Goal: Find specific page/section: Find specific page/section

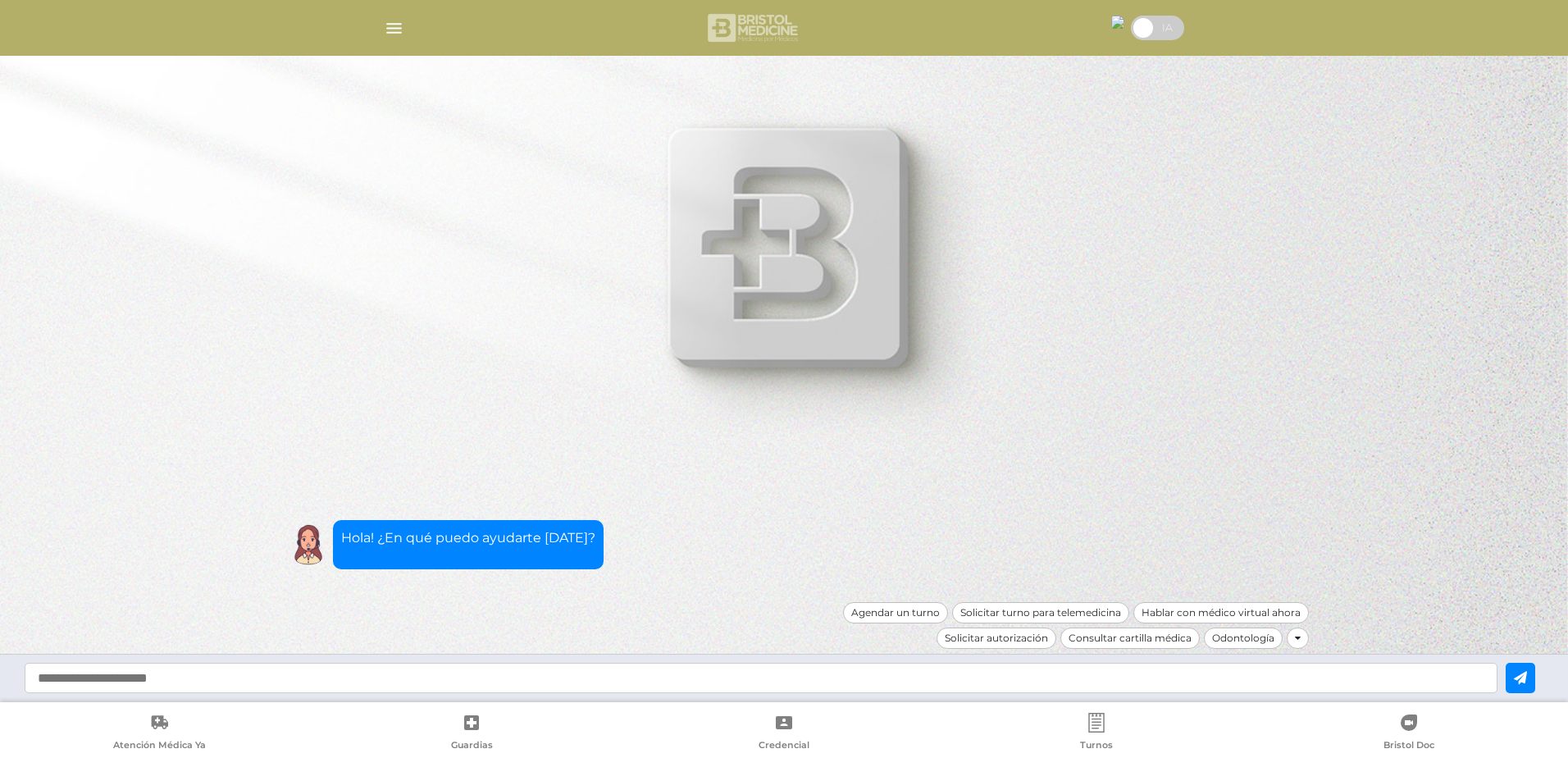
click at [742, 33] on img at bounding box center [754, 27] width 98 height 39
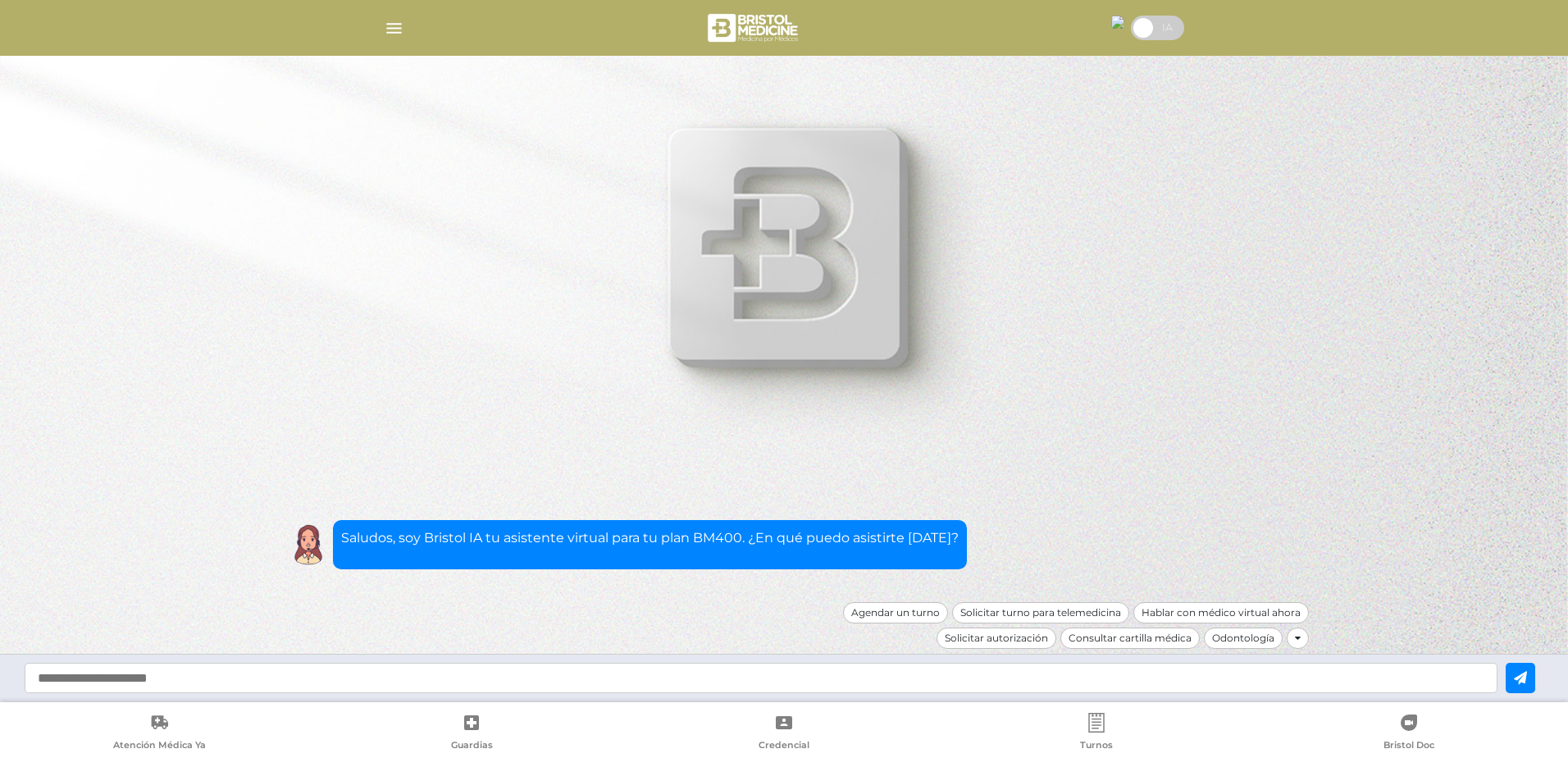
click at [393, 23] on img "button" at bounding box center [394, 27] width 20 height 20
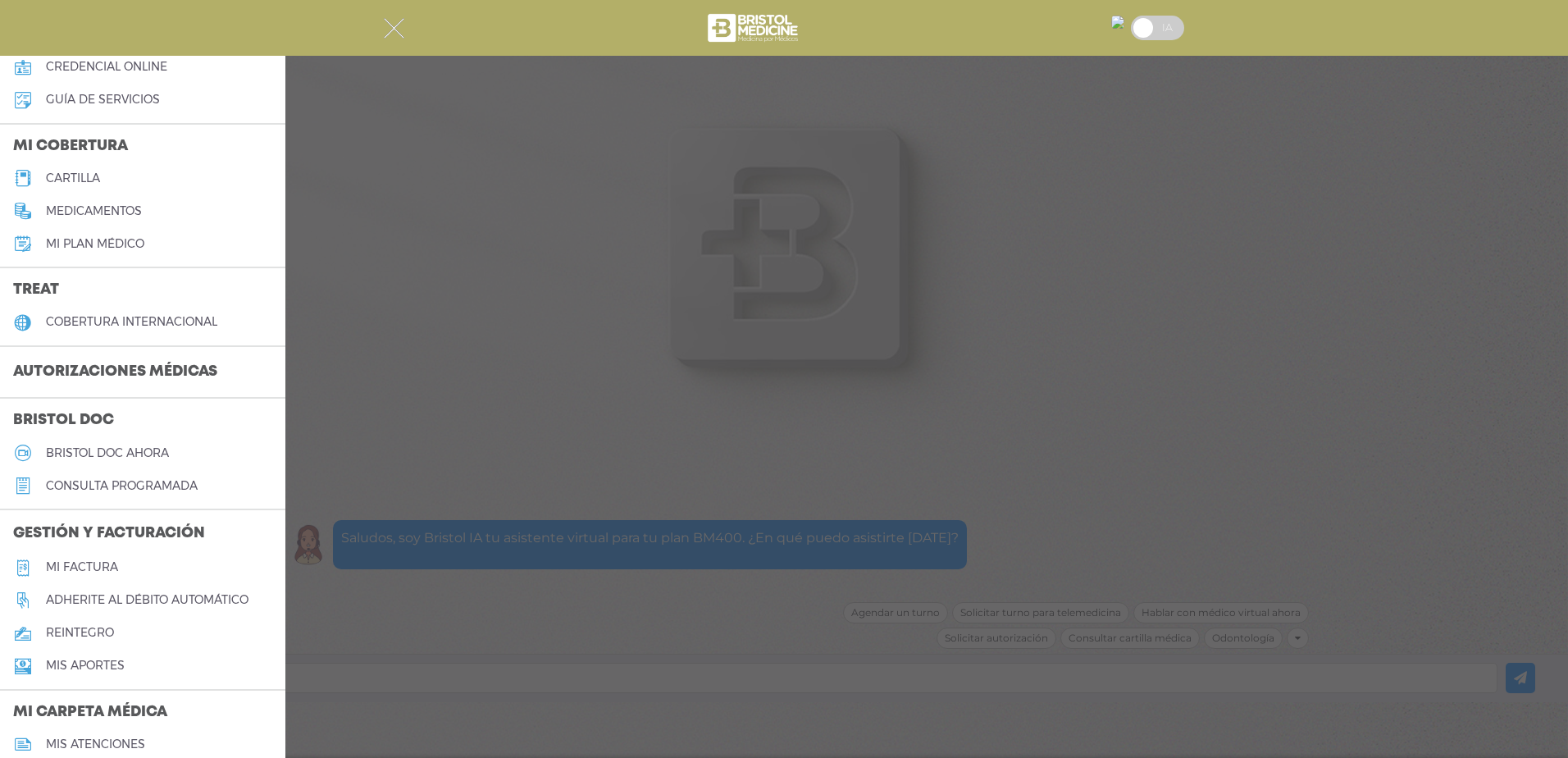
scroll to position [164, 0]
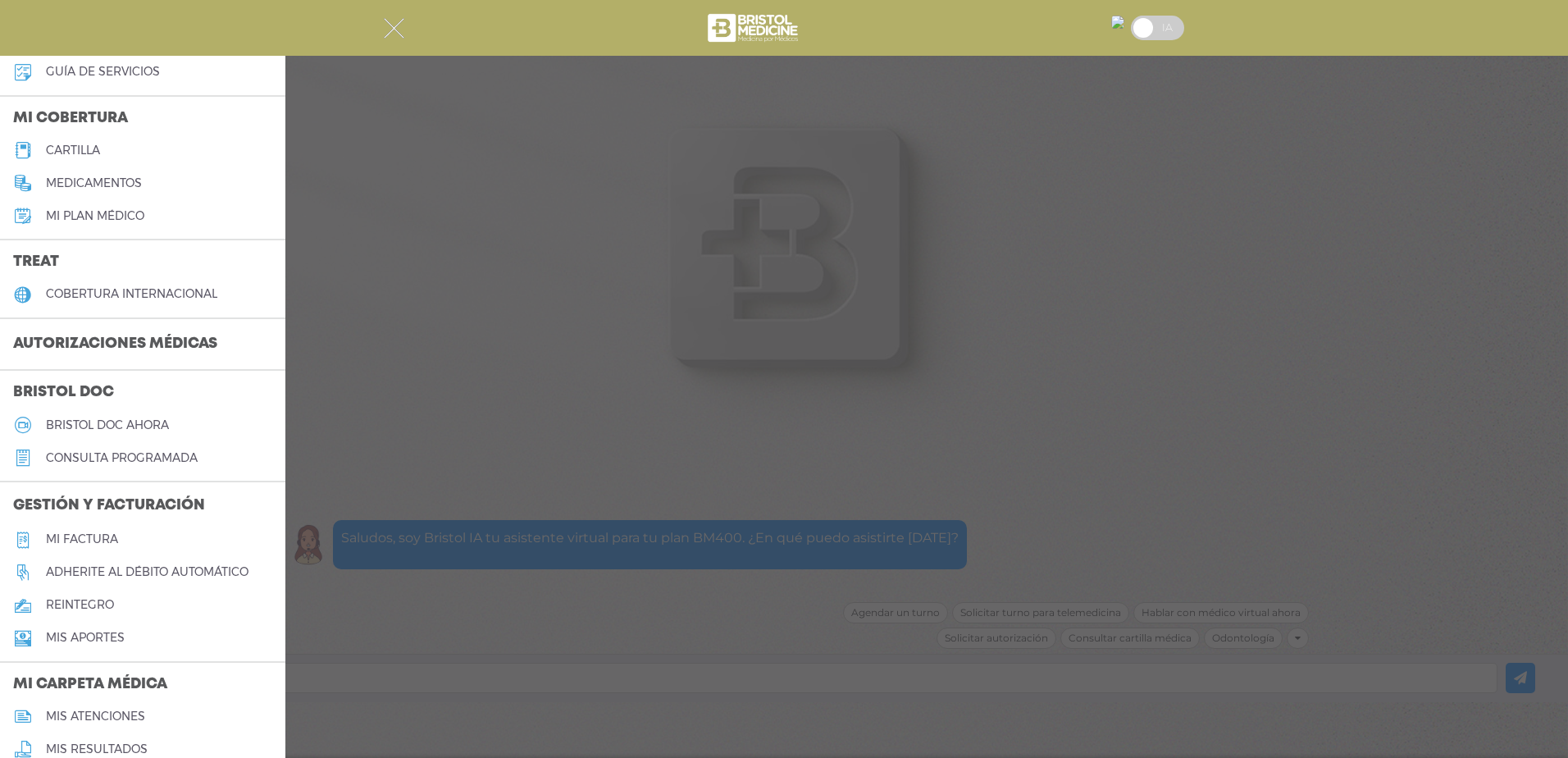
click at [151, 206] on link "Mi plan médico" at bounding box center [142, 216] width 286 height 33
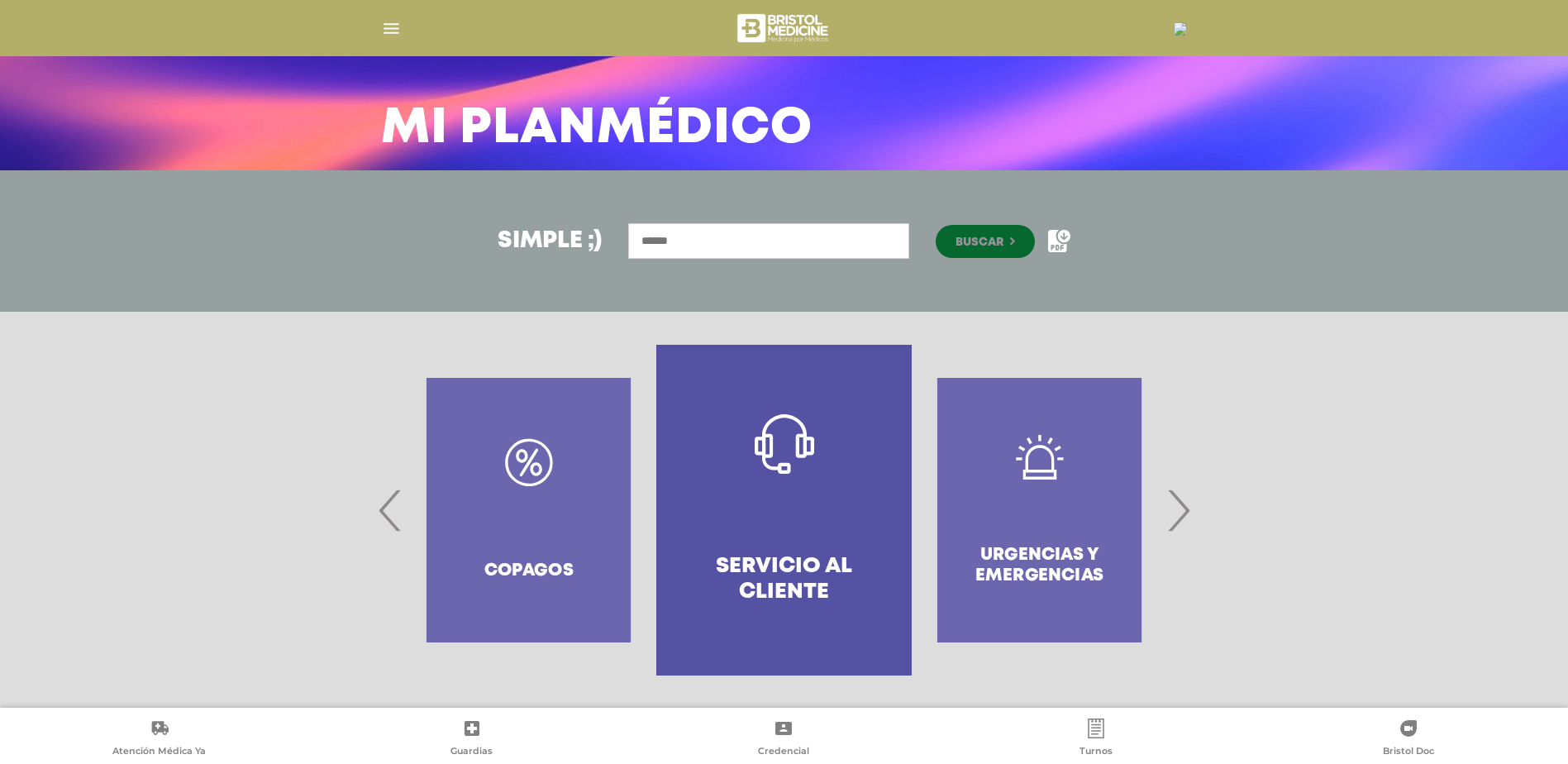
scroll to position [86, 0]
click at [1174, 499] on span "›" at bounding box center [1178, 509] width 32 height 89
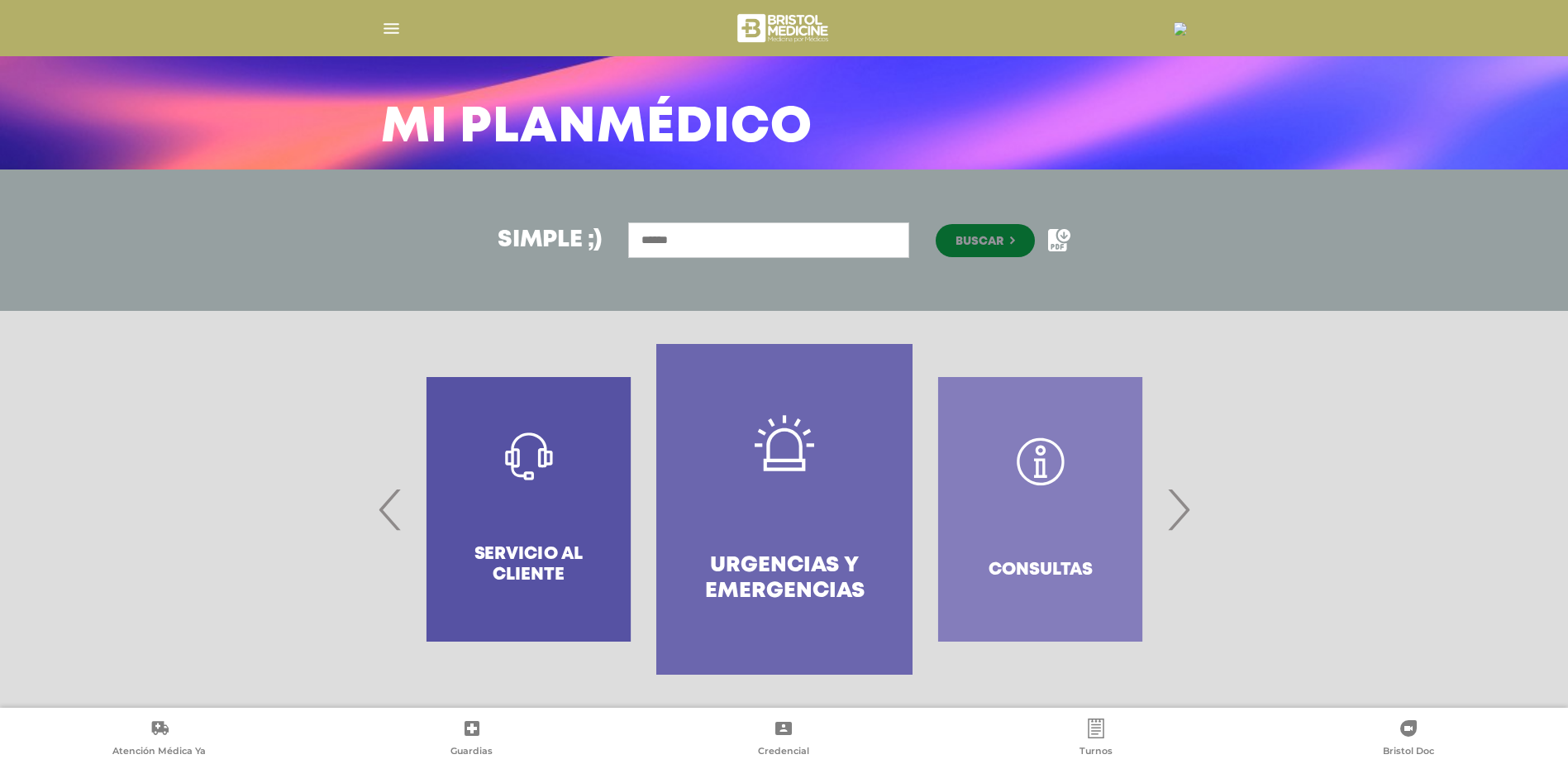
click at [1174, 499] on span "›" at bounding box center [1178, 509] width 32 height 89
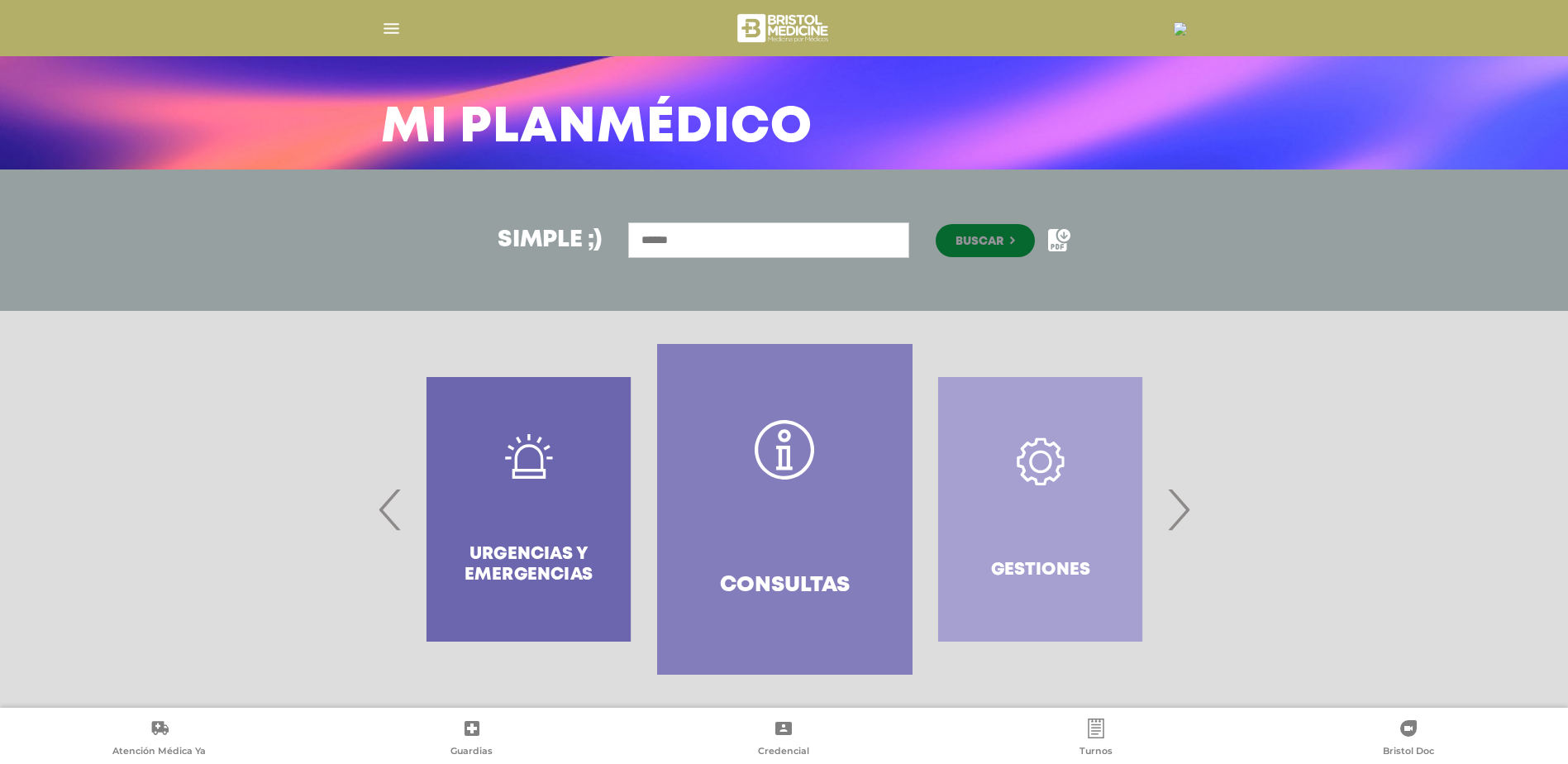
click at [1174, 499] on span "›" at bounding box center [1178, 509] width 32 height 89
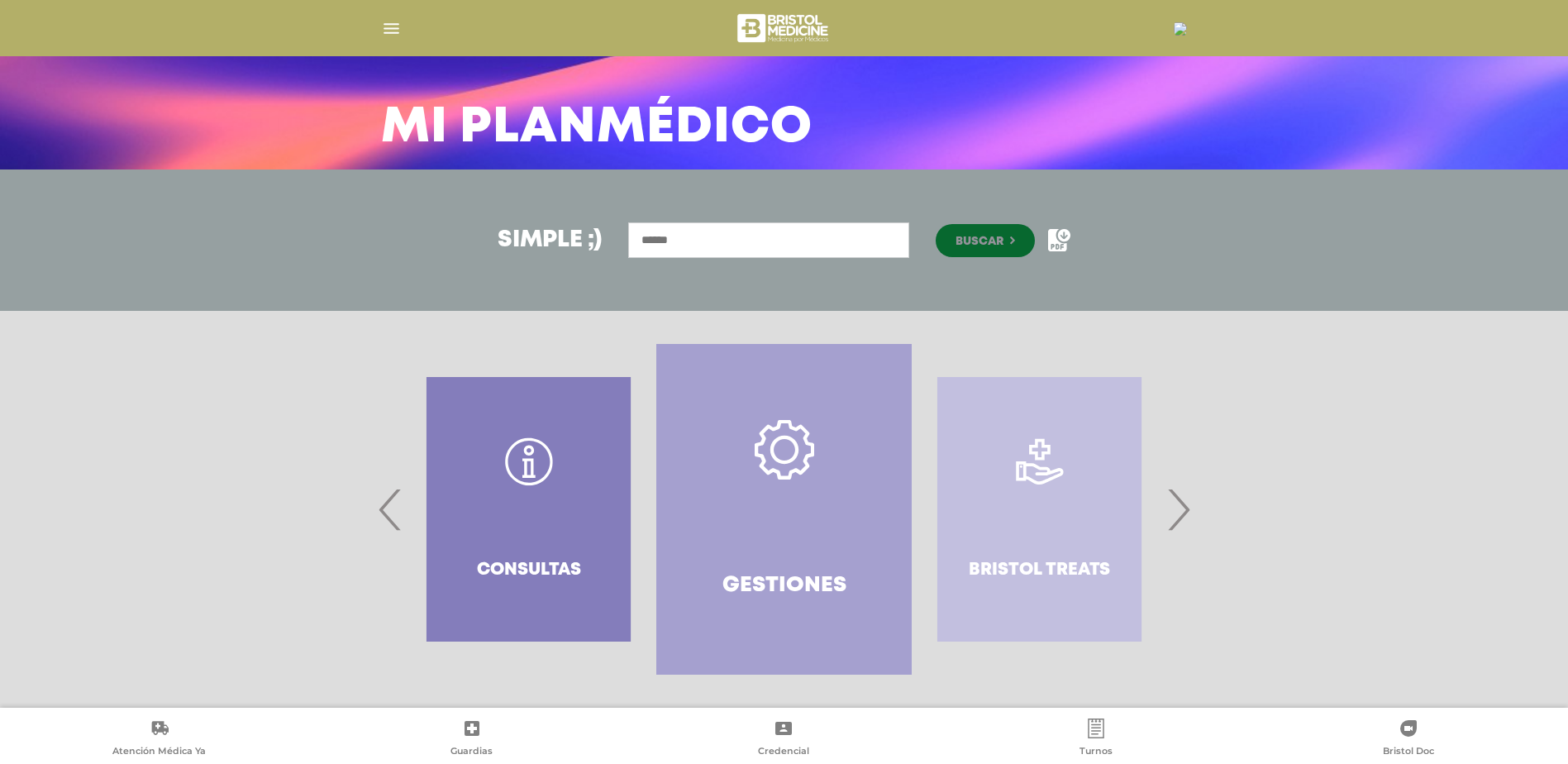
click at [1174, 499] on span "›" at bounding box center [1178, 509] width 32 height 89
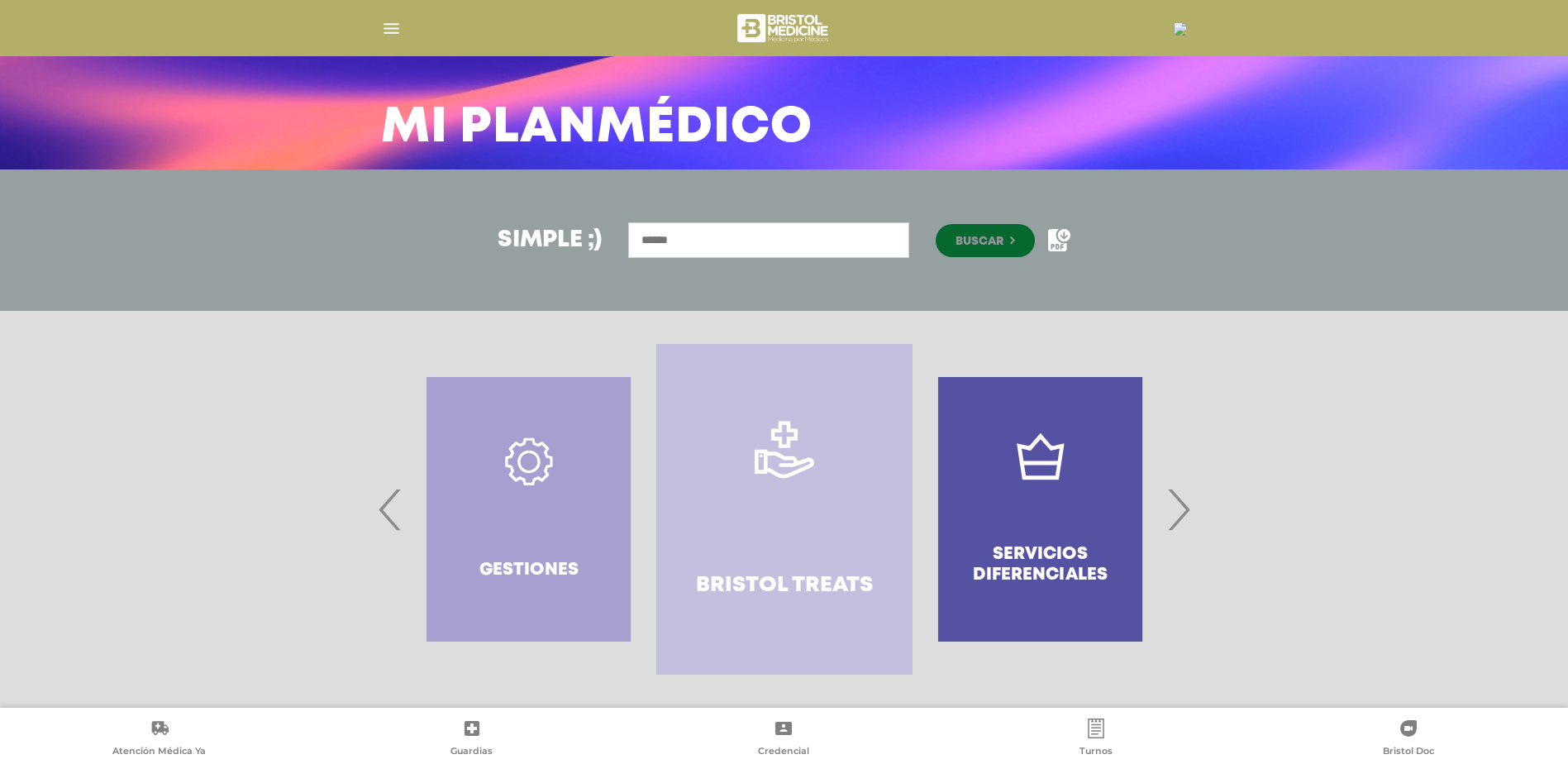
click at [1174, 499] on span "›" at bounding box center [1178, 509] width 32 height 89
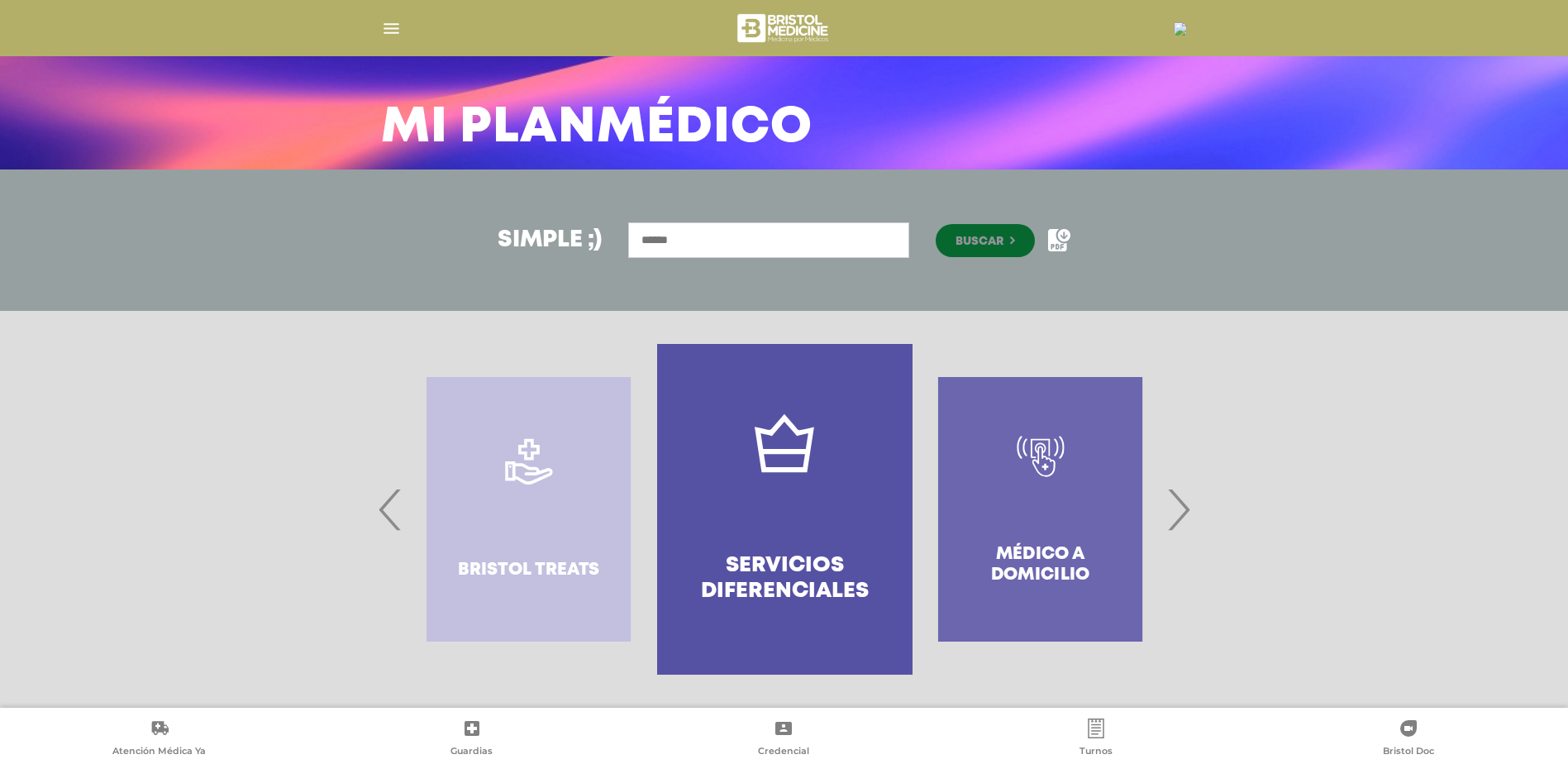
click at [1174, 499] on span "›" at bounding box center [1178, 509] width 32 height 89
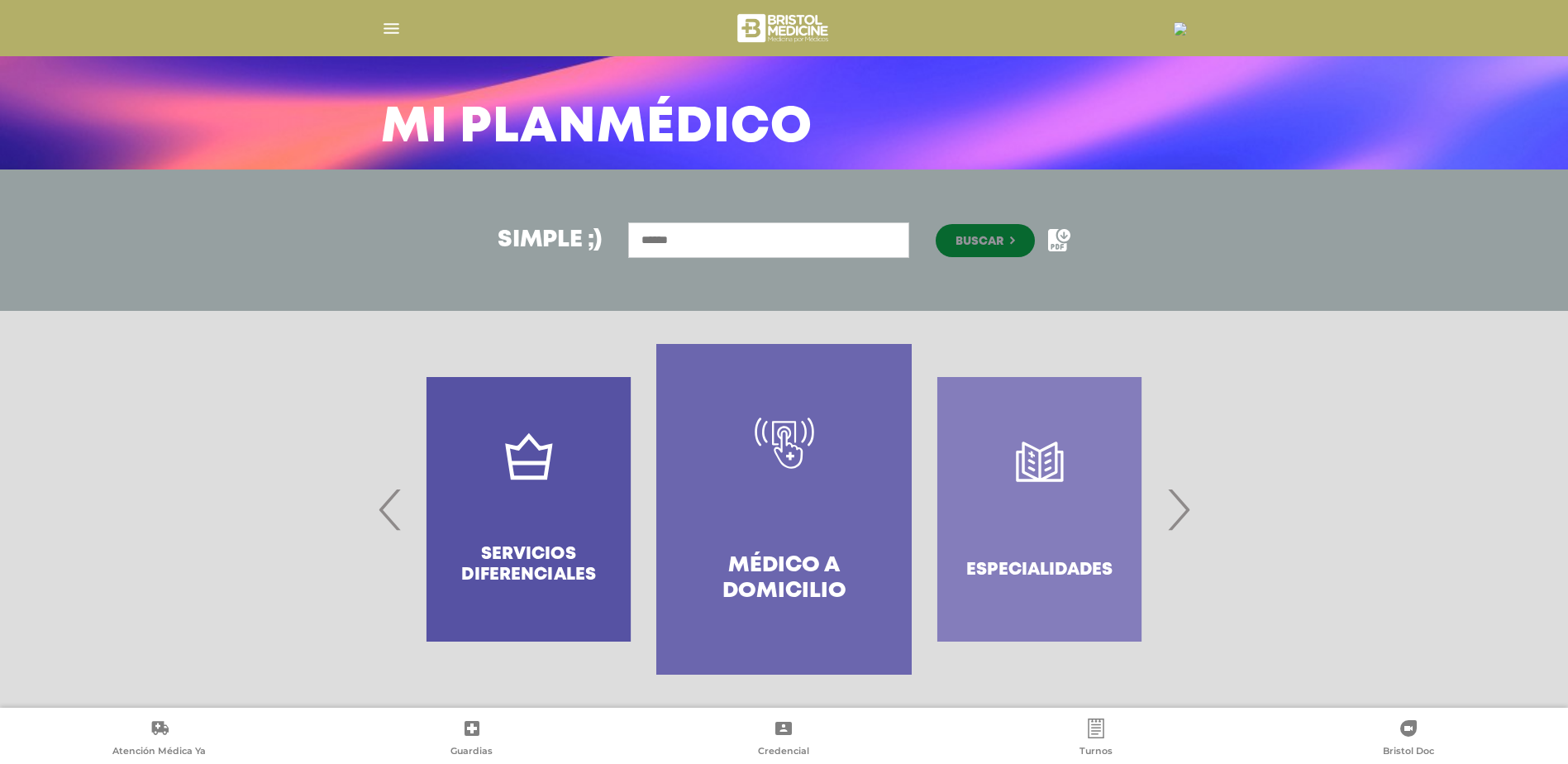
click at [1174, 499] on span "›" at bounding box center [1178, 509] width 32 height 89
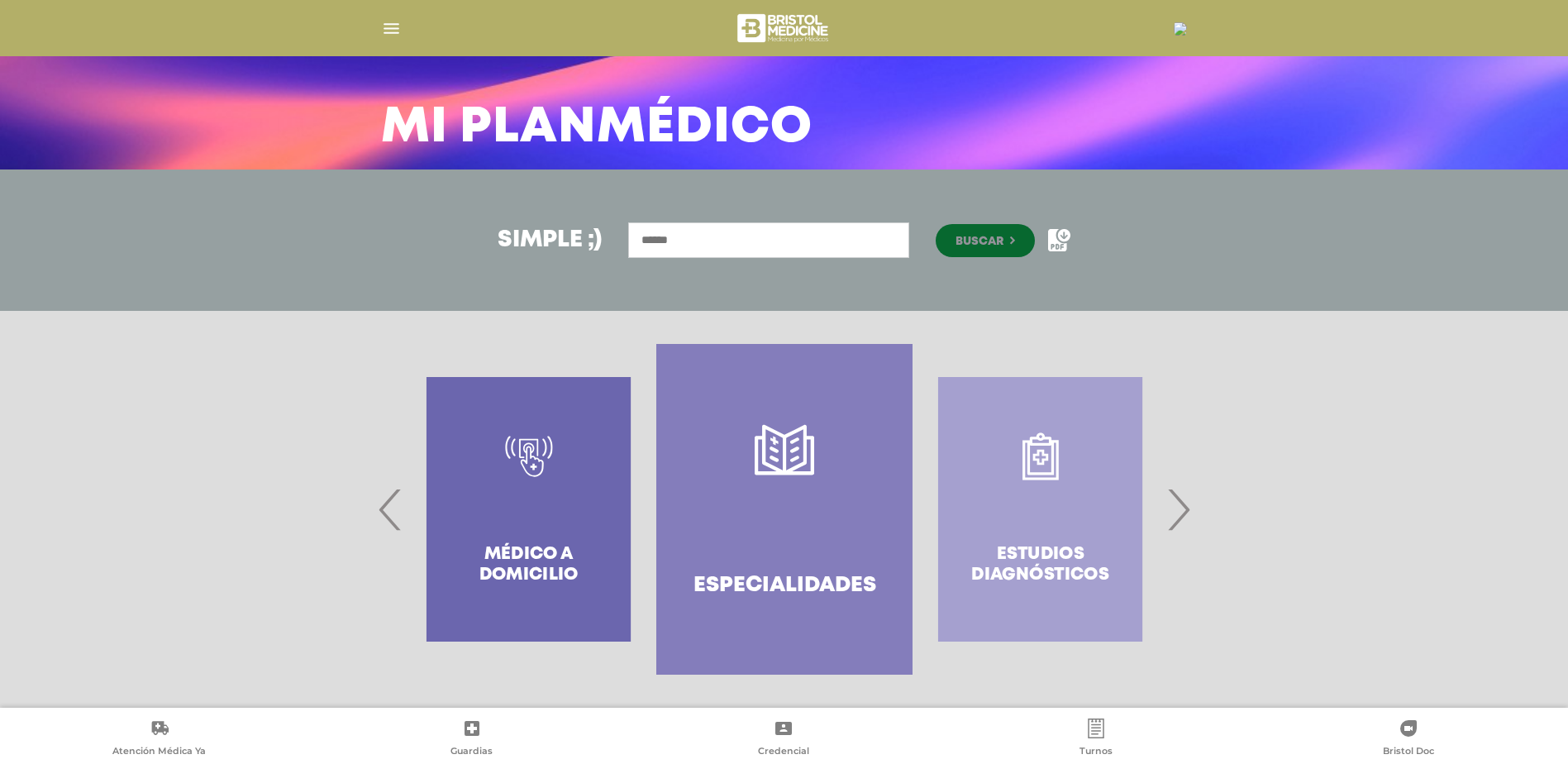
click at [1174, 499] on span "›" at bounding box center [1178, 509] width 32 height 89
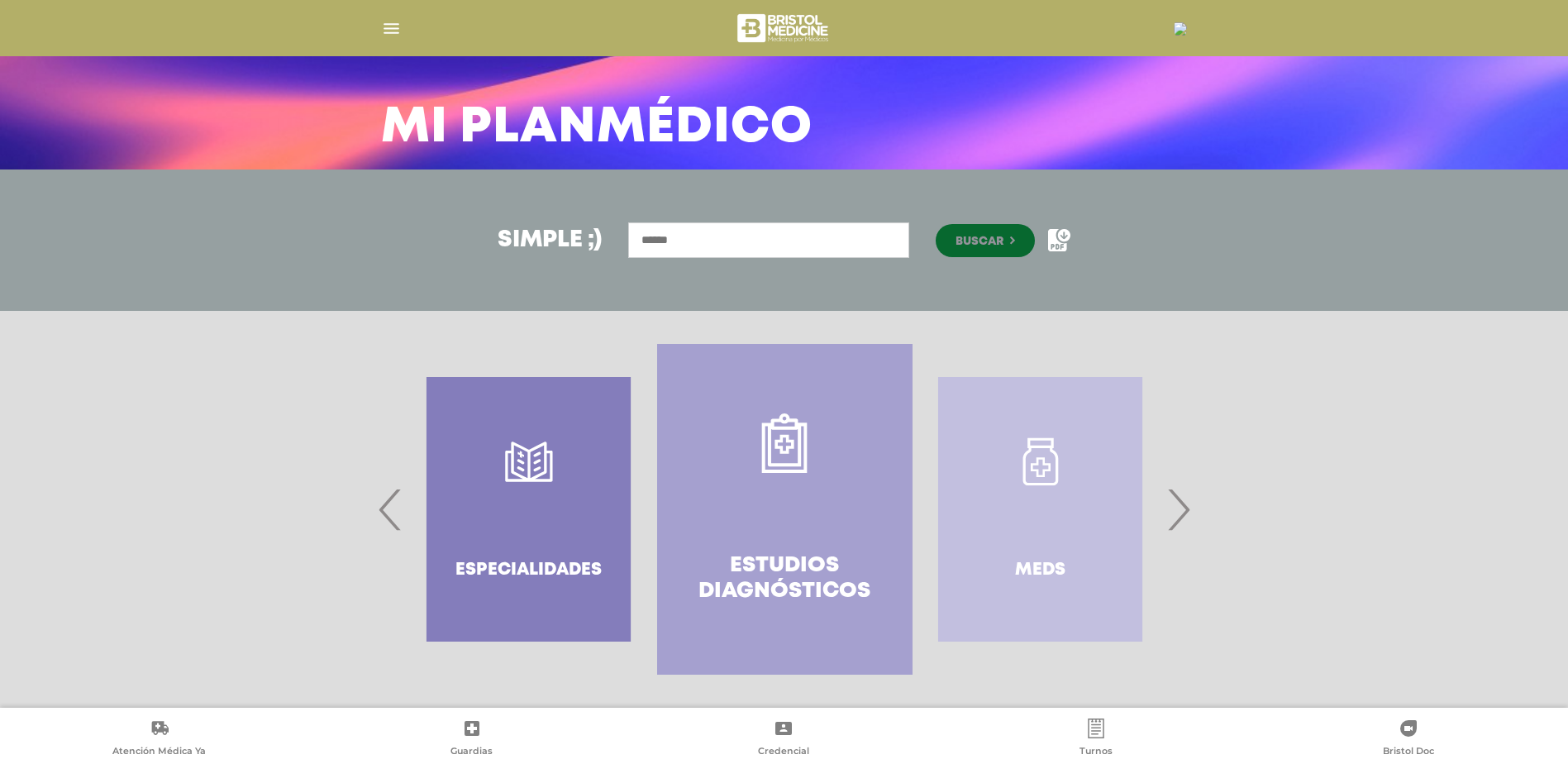
click at [786, 472] on icon at bounding box center [784, 442] width 45 height 60
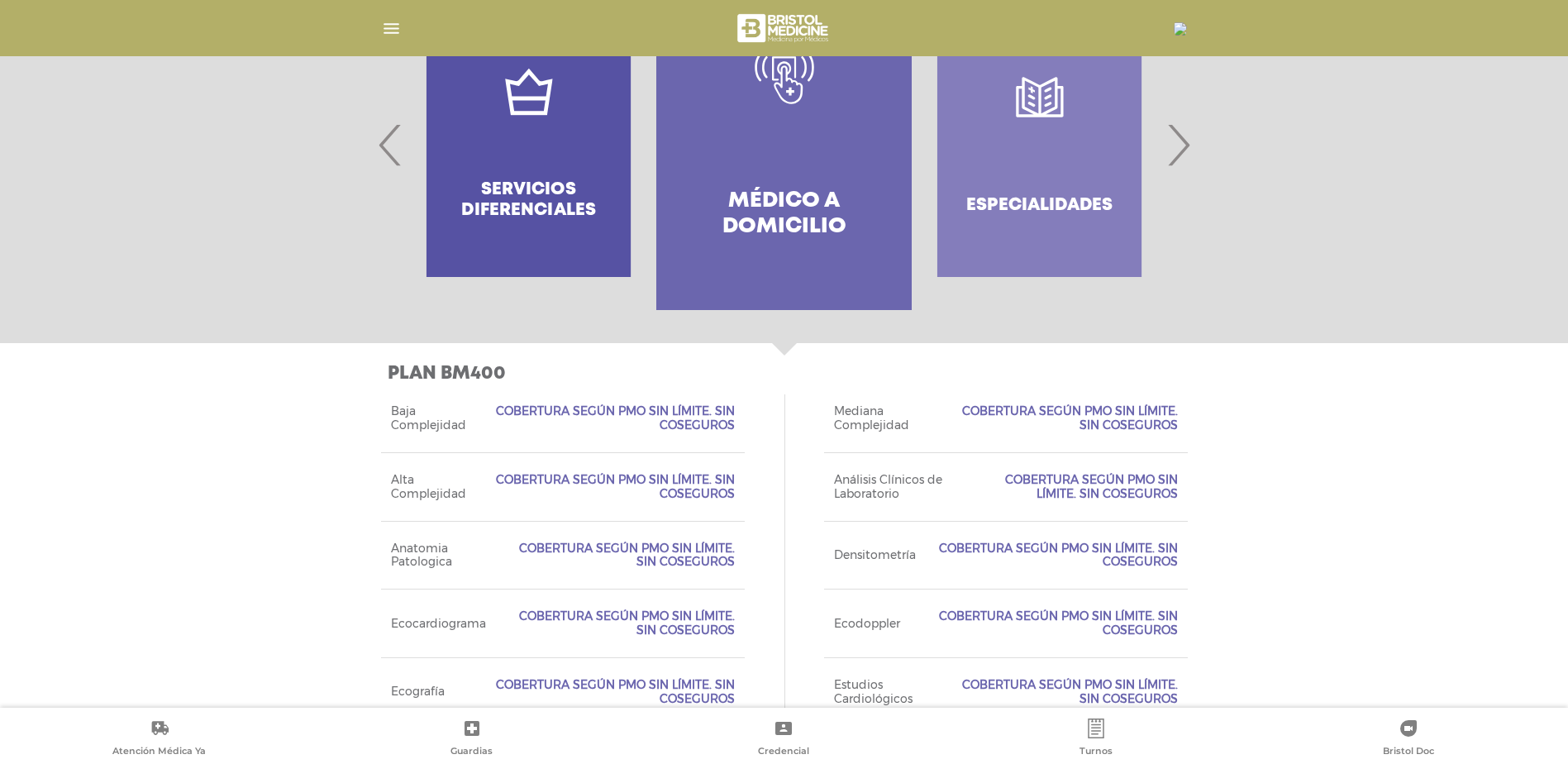
scroll to position [409, 0]
